Goal: Task Accomplishment & Management: Use online tool/utility

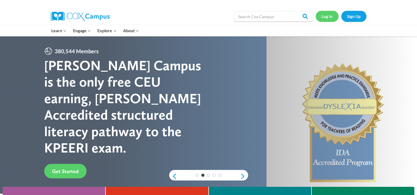
drag, startPoint x: 0, startPoint y: 0, endPoint x: 327, endPoint y: 18, distance: 327.0
click at [327, 18] on link "Log In" at bounding box center [327, 16] width 23 height 11
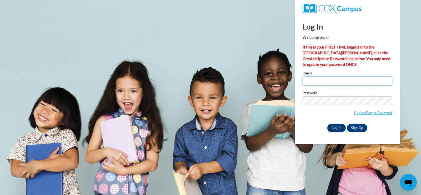
type input "eshannon711@gmail.com"
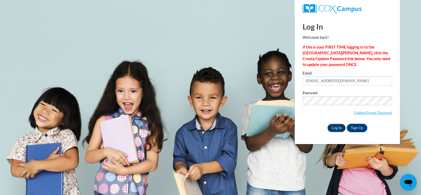
click at [337, 128] on input "Log In" at bounding box center [337, 127] width 18 height 8
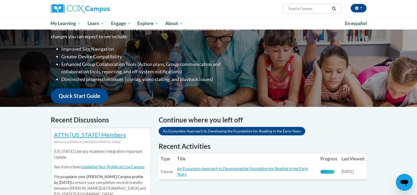
scroll to position [79, 0]
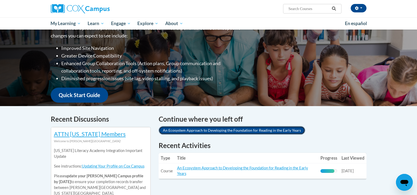
click at [223, 129] on link "An Ecosystem Approach to Developing the Foundation for Reading in the Early Yea…" at bounding box center [232, 130] width 147 height 8
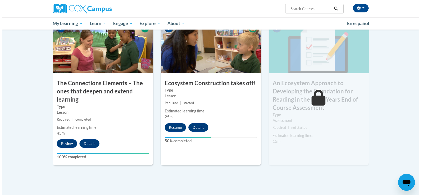
scroll to position [421, 0]
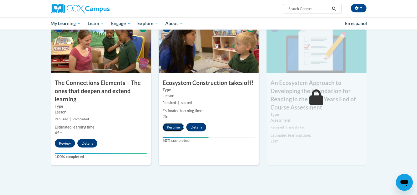
click at [174, 128] on button "Resume" at bounding box center [173, 127] width 21 height 8
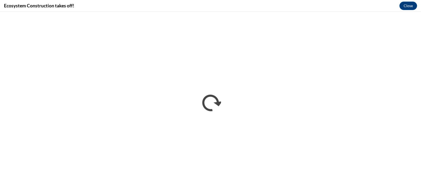
scroll to position [0, 0]
